Goal: Information Seeking & Learning: Understand process/instructions

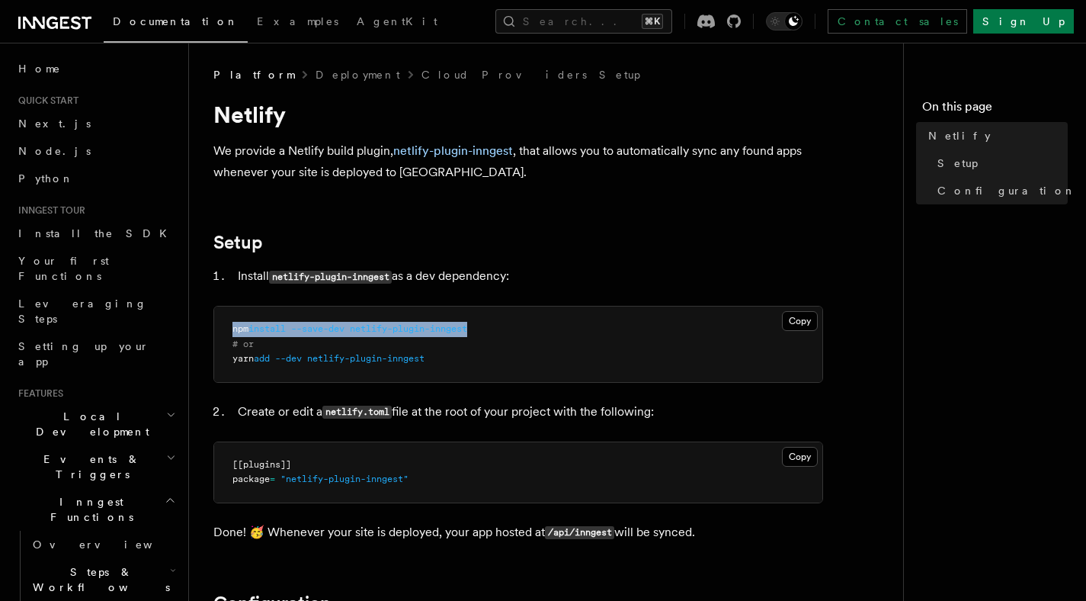
drag, startPoint x: 492, startPoint y: 333, endPoint x: 219, endPoint y: 332, distance: 272.9
click at [219, 332] on pre "npm install --save-dev netlify-plugin-inngest # or yarn add --dev netlify-plugi…" at bounding box center [518, 343] width 608 height 75
copy span "npm install --save-dev netlify-plugin-inngest"
drag, startPoint x: 325, startPoint y: 413, endPoint x: 393, endPoint y: 416, distance: 67.9
click at [392, 416] on code "netlify.toml" at bounding box center [357, 412] width 69 height 13
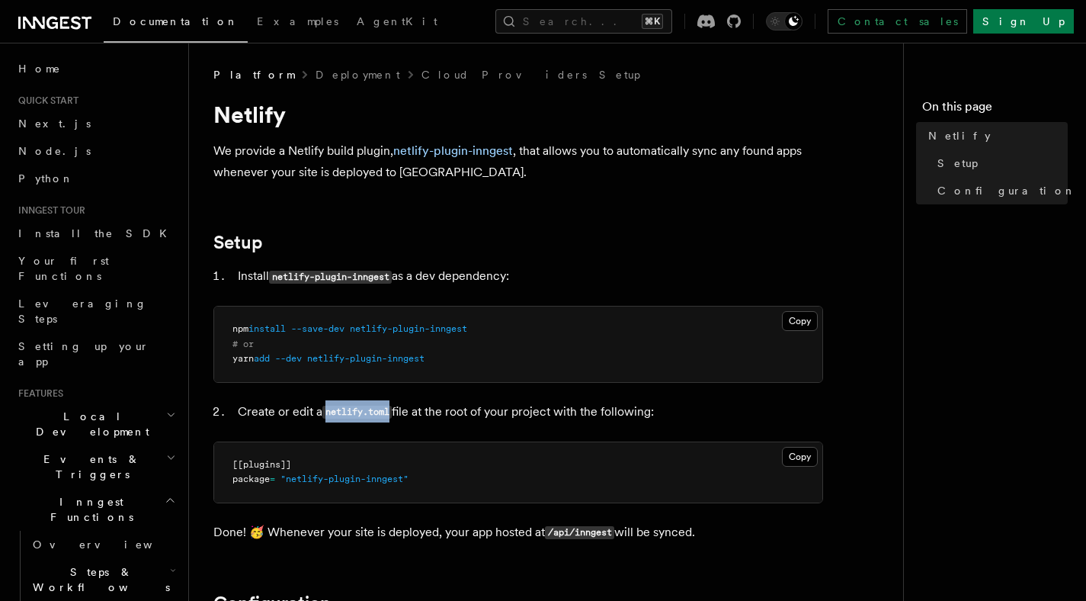
copy code "netlify.toml"
click at [803, 457] on button "Copy Copied" at bounding box center [800, 457] width 36 height 20
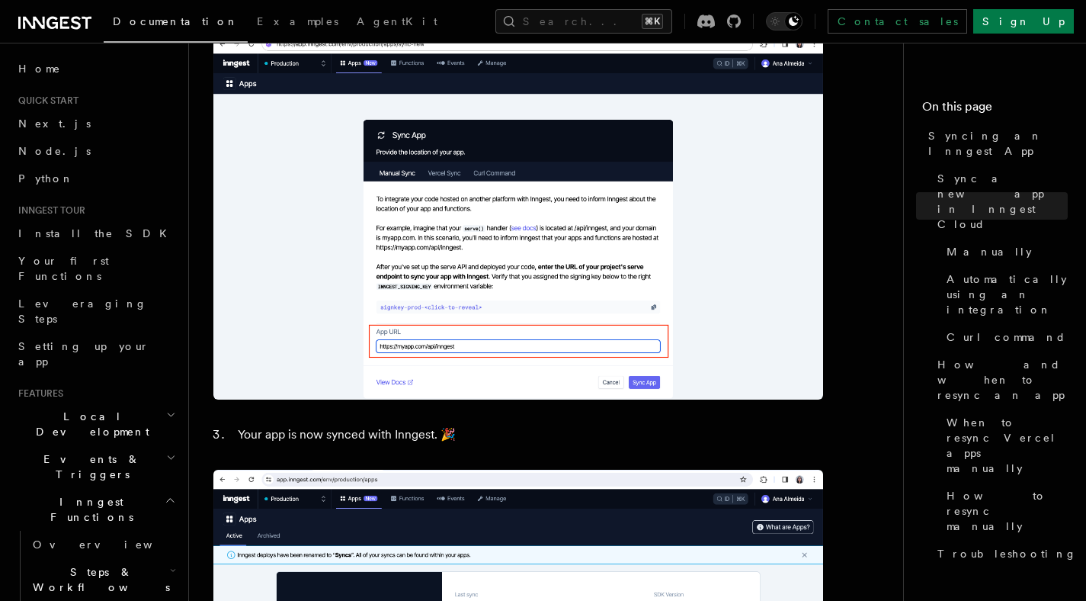
scroll to position [1733, 0]
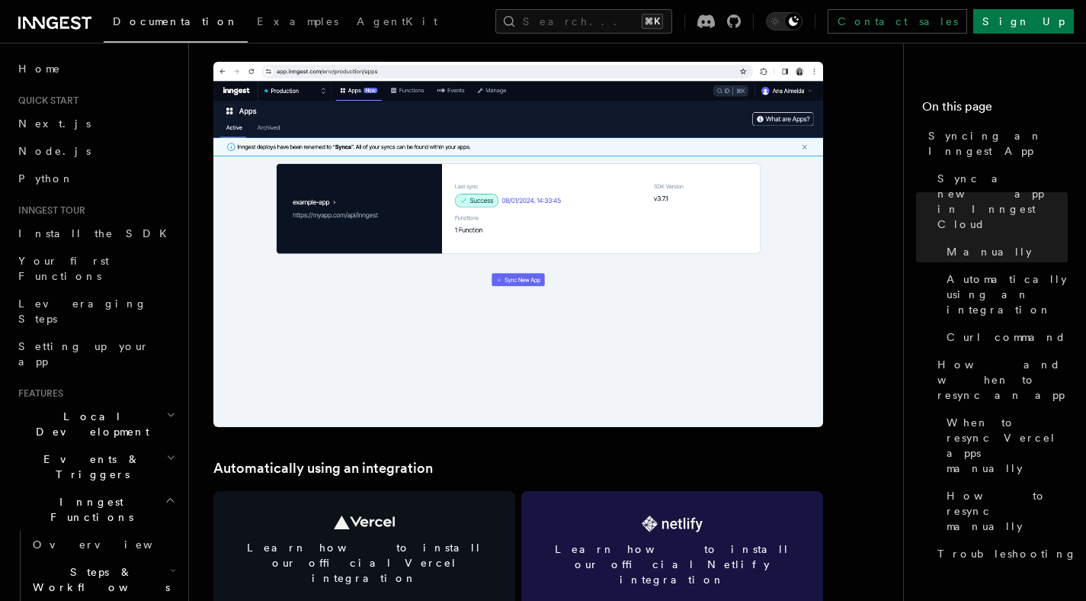
click at [650, 509] on link "Learn how to install our official Netlify integration" at bounding box center [672, 551] width 302 height 120
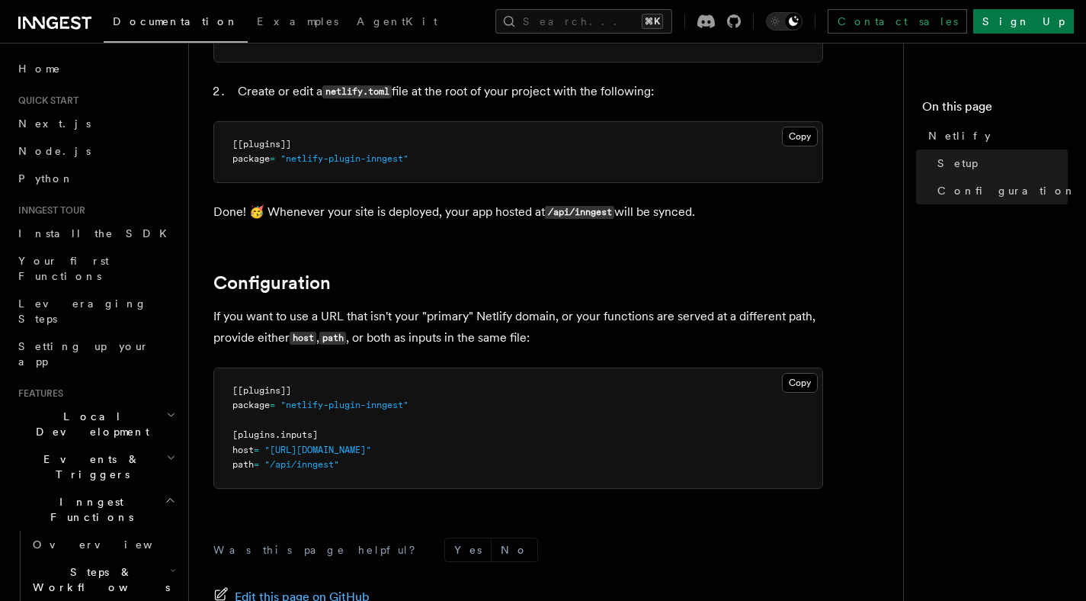
scroll to position [345, 0]
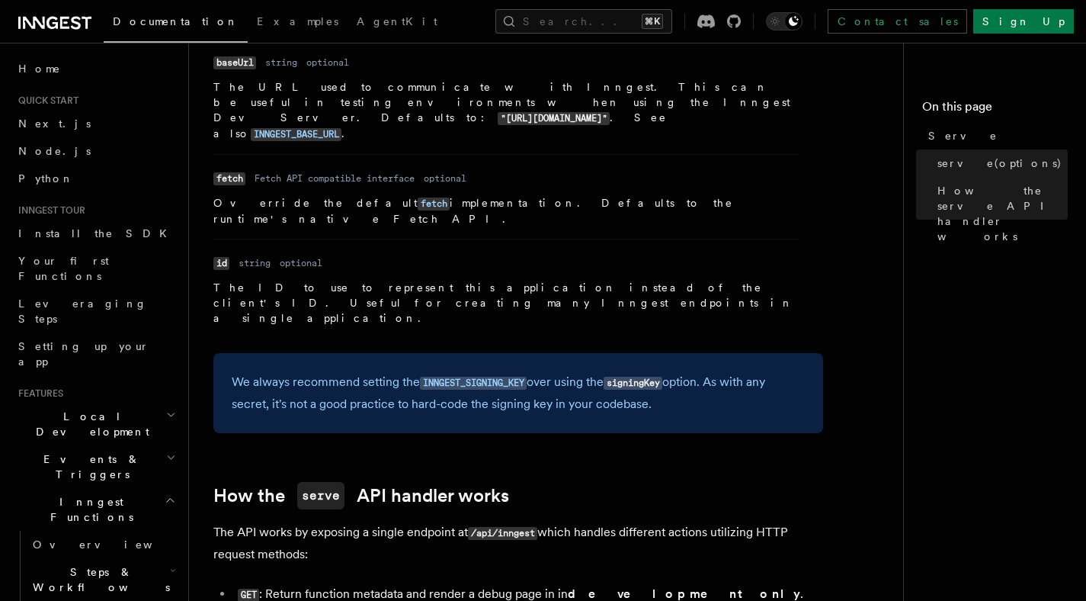
scroll to position [1446, 0]
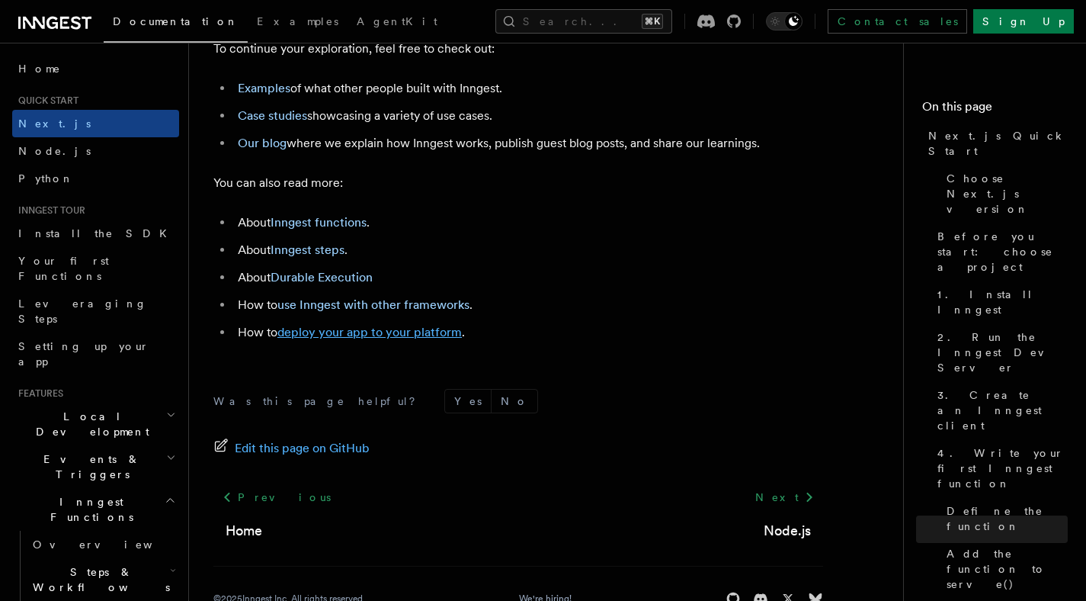
scroll to position [9607, 0]
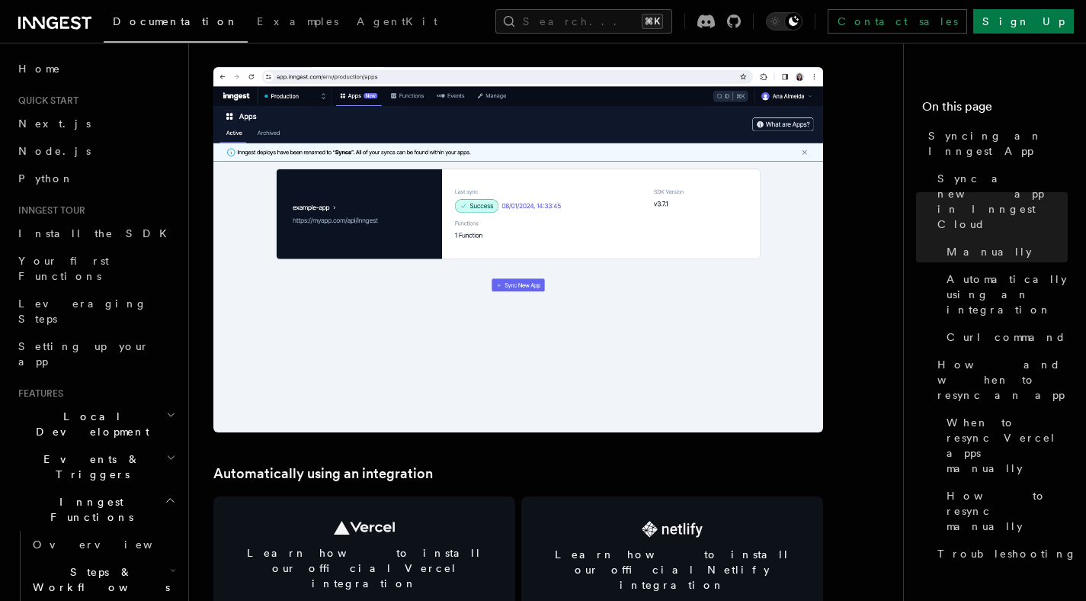
scroll to position [1877, 0]
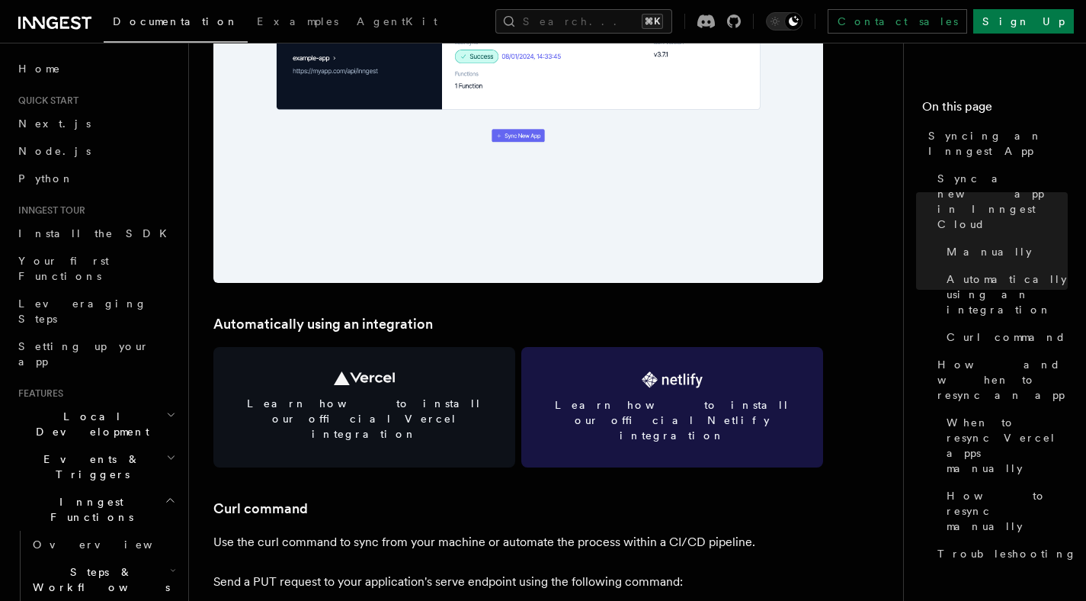
click at [689, 391] on link "Learn how to install our official Netlify integration" at bounding box center [672, 407] width 302 height 120
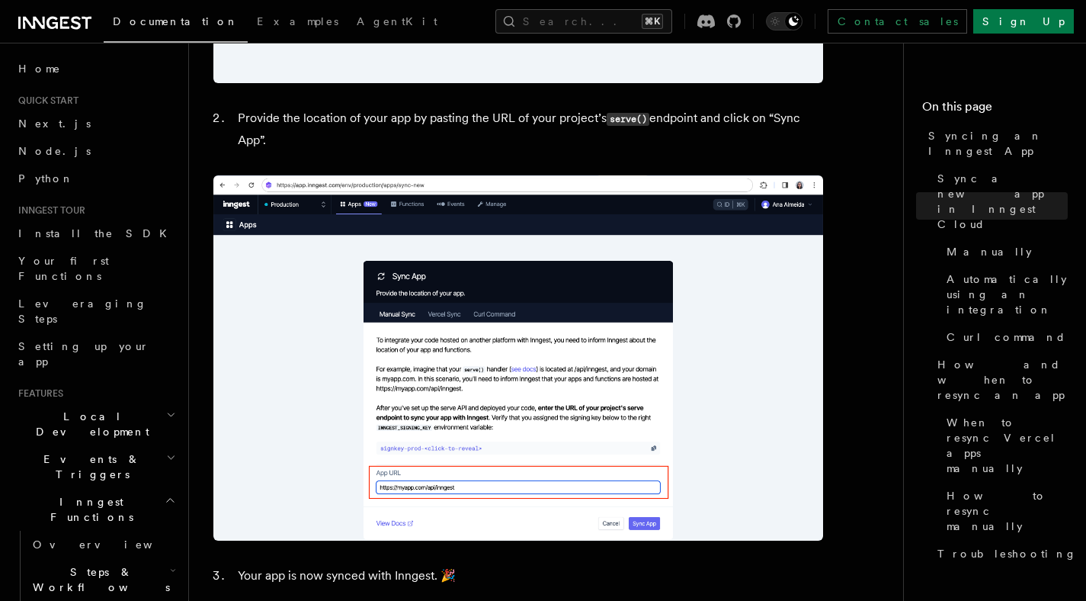
scroll to position [655, 0]
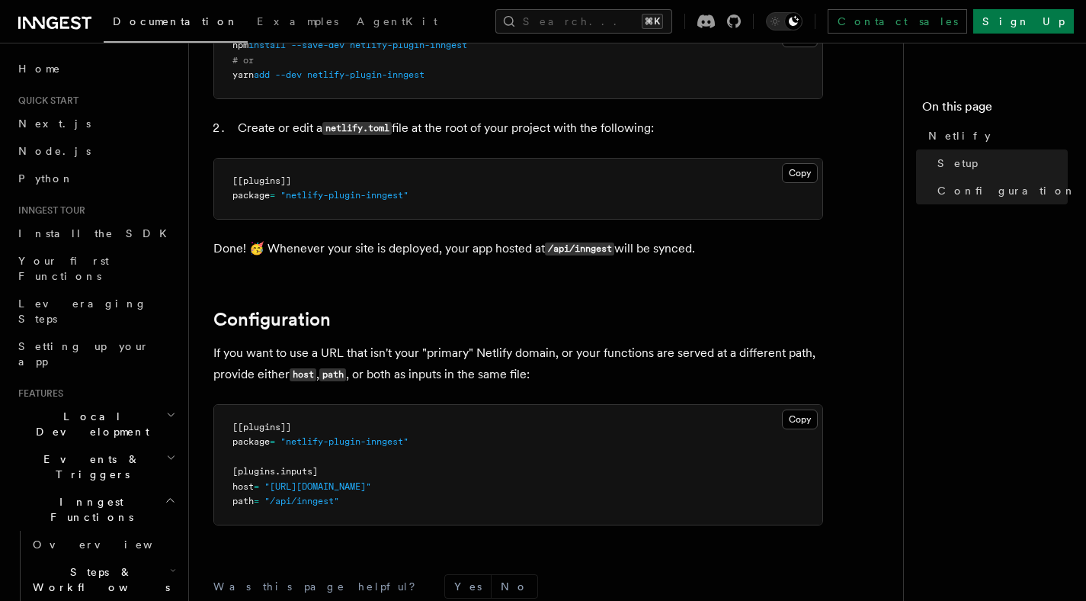
scroll to position [199, 0]
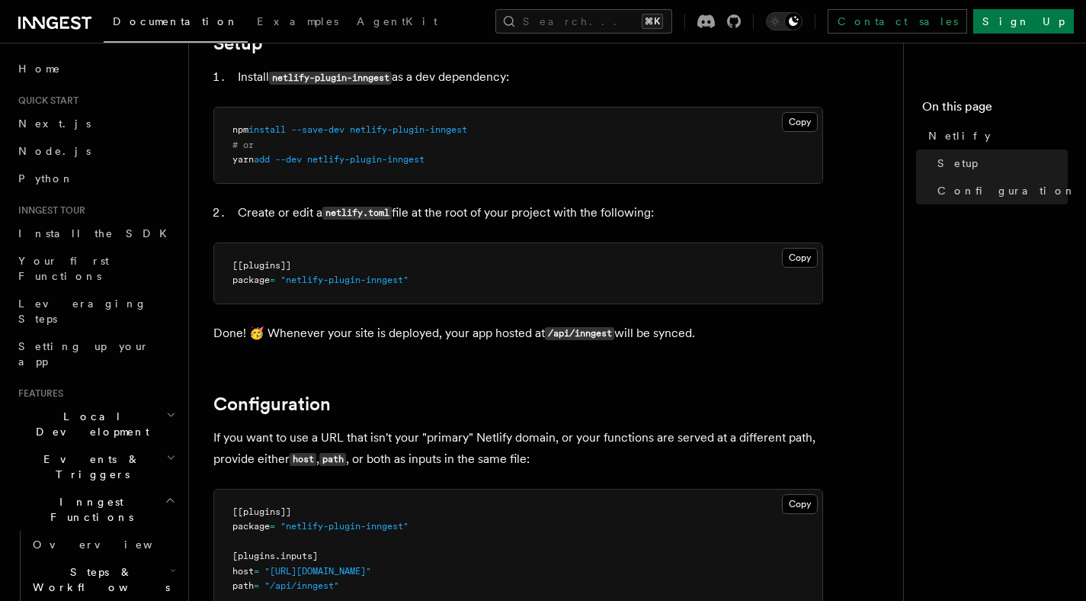
click at [628, 358] on article "Platform Deployment Cloud Providers Setup Netlify We provide a Netlify build pl…" at bounding box center [552, 390] width 678 height 1045
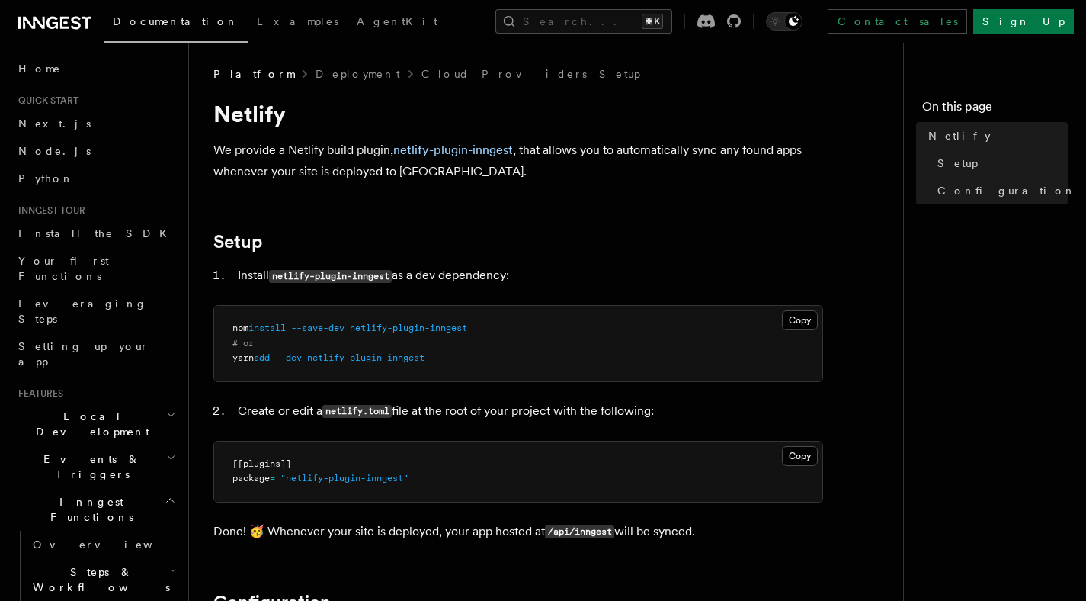
scroll to position [0, 0]
